Goal: Information Seeking & Learning: Find specific fact

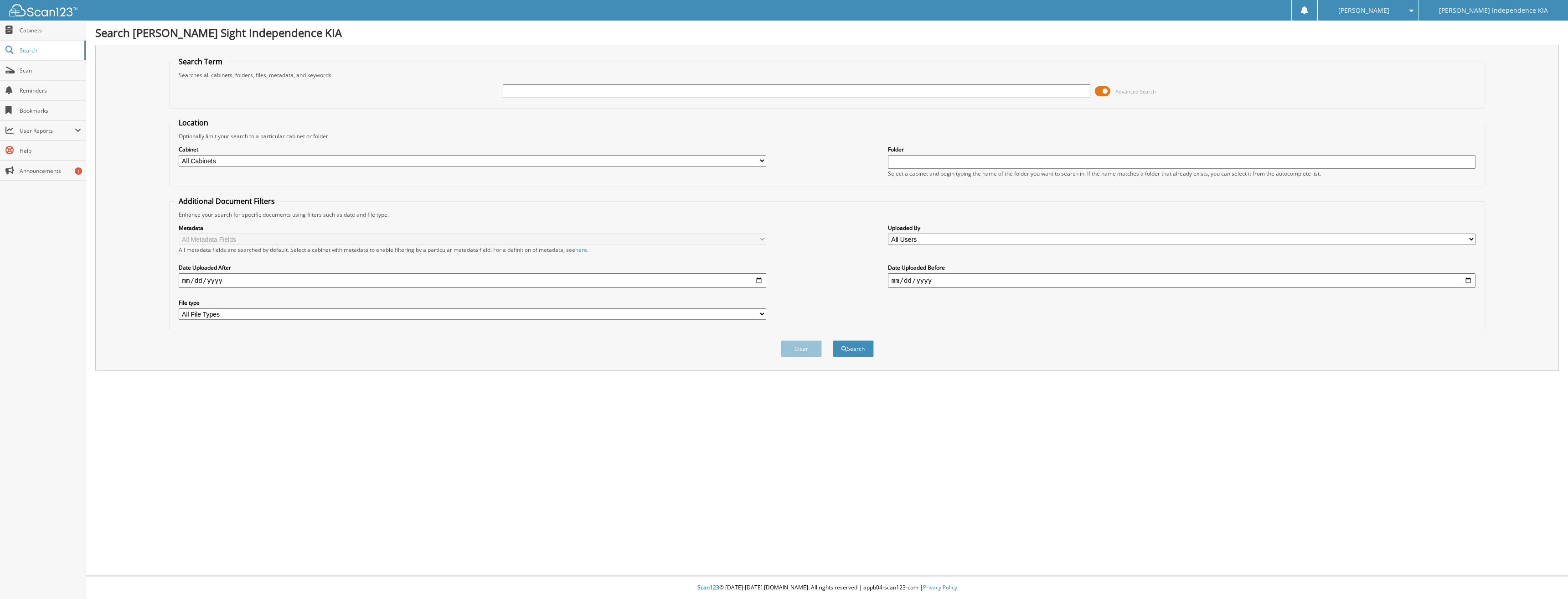
click at [531, 90] on input "text" at bounding box center [796, 91] width 588 height 14
type input "221798"
click at [833, 340] on button "Search" at bounding box center [853, 348] width 41 height 17
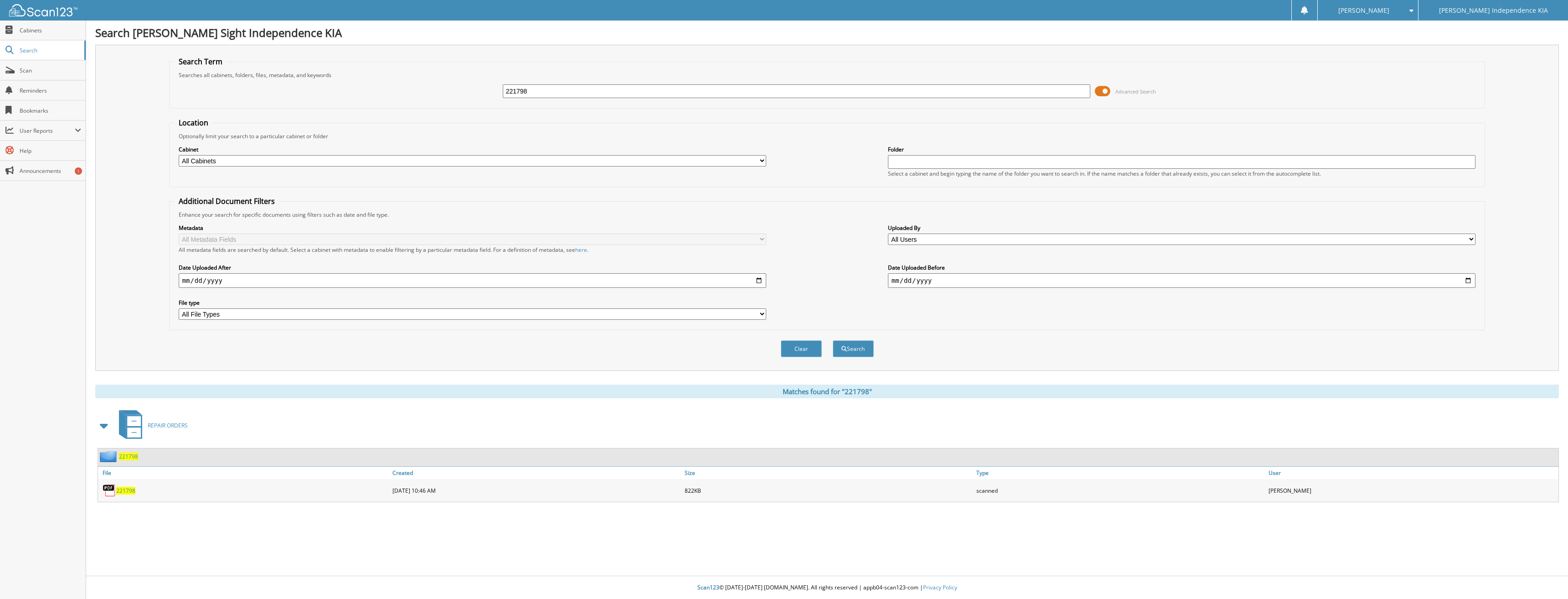
click at [120, 494] on span "221798" at bounding box center [126, 491] width 19 height 8
click at [129, 490] on span "221798" at bounding box center [126, 491] width 19 height 8
click at [124, 491] on span "221798" at bounding box center [126, 491] width 19 height 8
click at [588, 89] on input "221798" at bounding box center [796, 91] width 588 height 14
type input "225766"
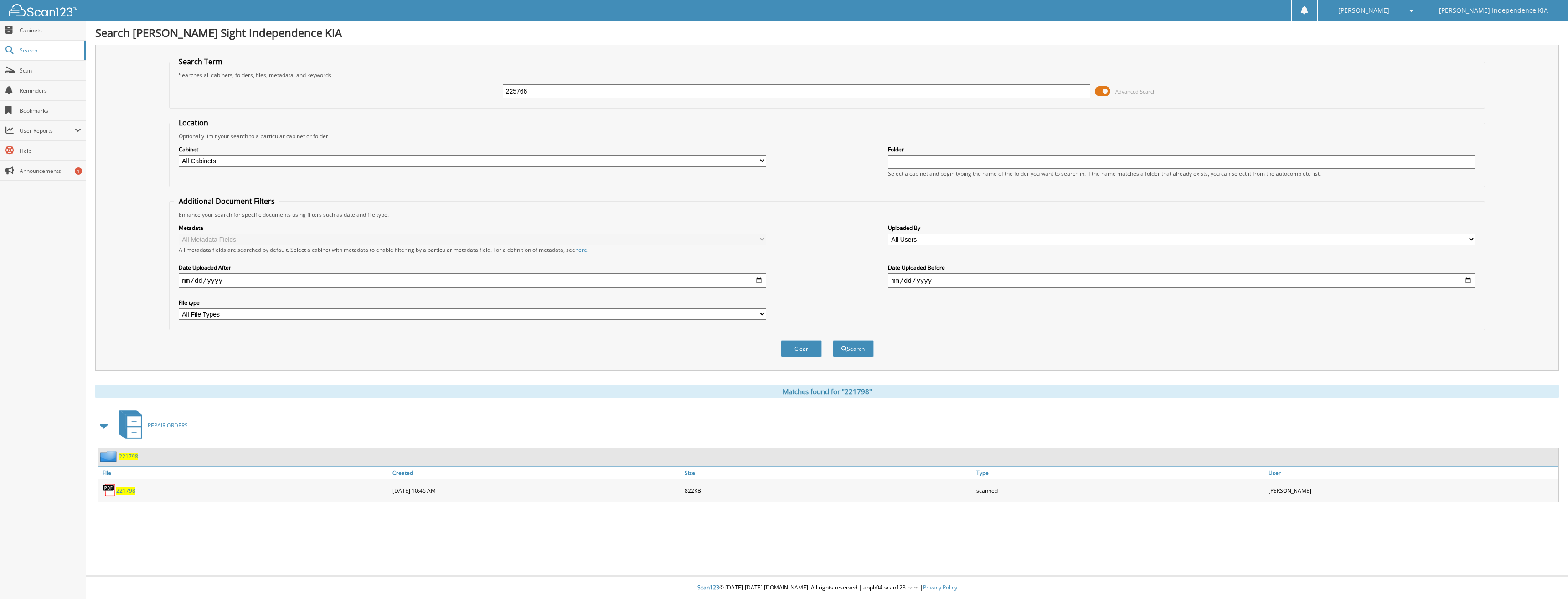
click at [833, 340] on button "Search" at bounding box center [853, 348] width 41 height 17
click at [125, 493] on span "225766" at bounding box center [126, 491] width 19 height 8
click at [126, 491] on span "225766" at bounding box center [126, 491] width 19 height 8
